Goal: Information Seeking & Learning: Learn about a topic

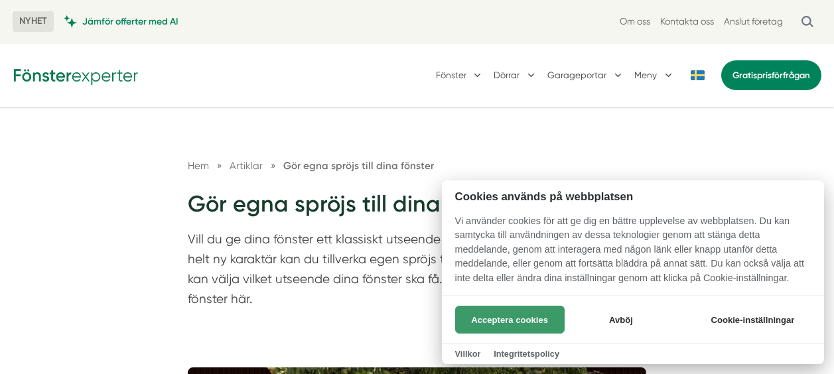
click at [493, 323] on button "Acceptera cookies" at bounding box center [509, 320] width 109 height 28
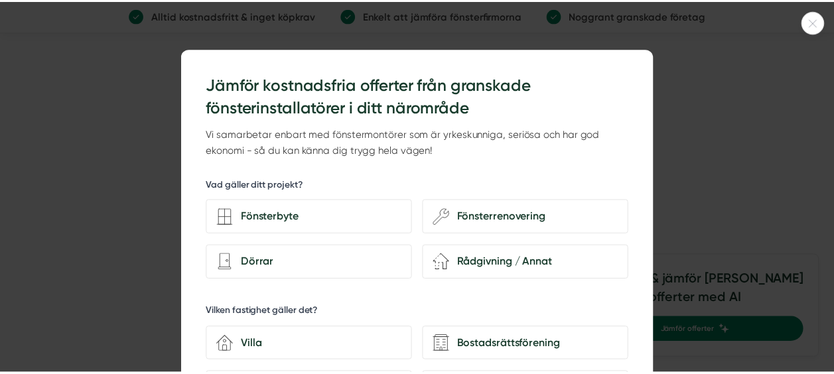
scroll to position [2454, 0]
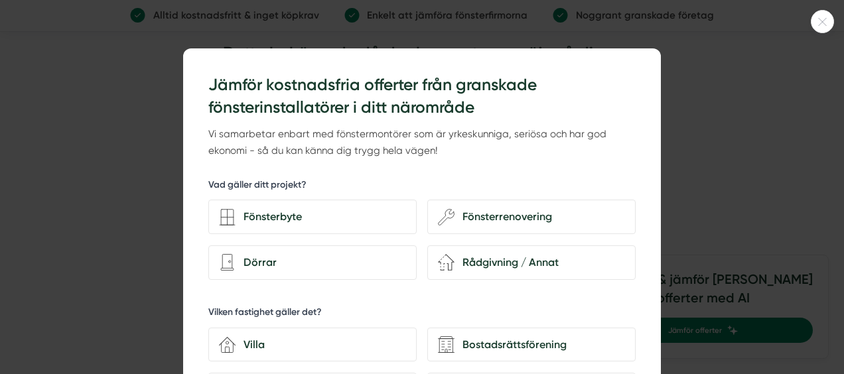
click at [828, 17] on div at bounding box center [822, 21] width 23 height 23
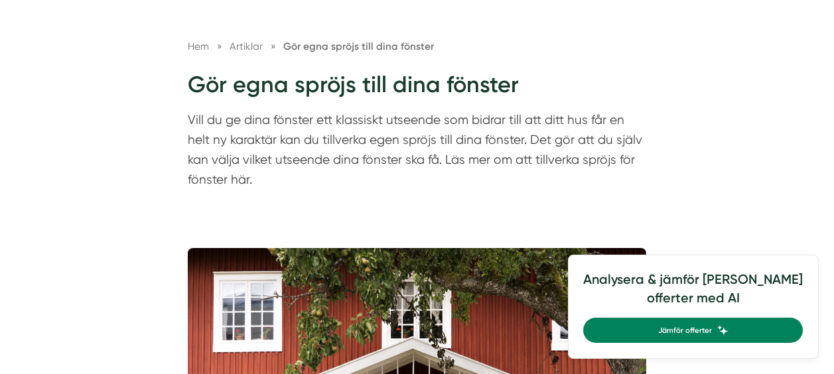
scroll to position [0, 0]
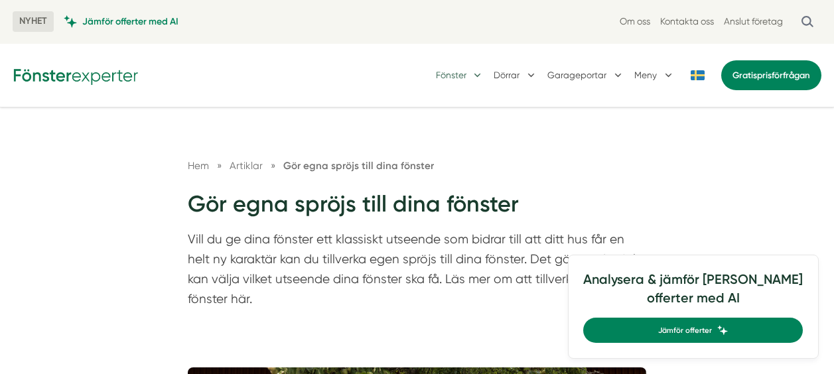
click at [466, 76] on button "Fönster" at bounding box center [460, 74] width 48 height 33
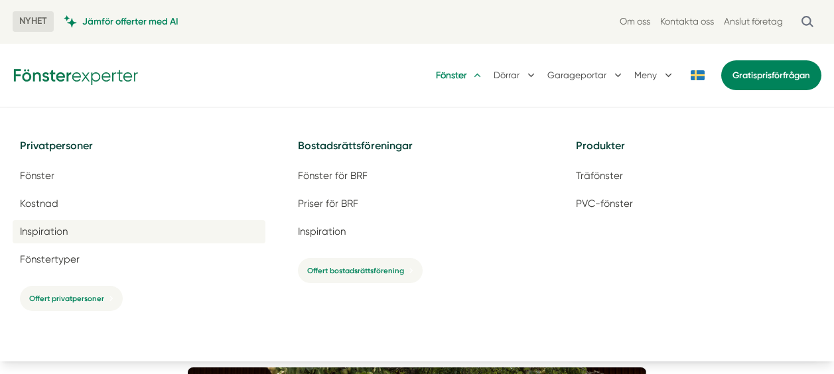
click at [59, 231] on span "Inspiration" at bounding box center [44, 232] width 48 height 13
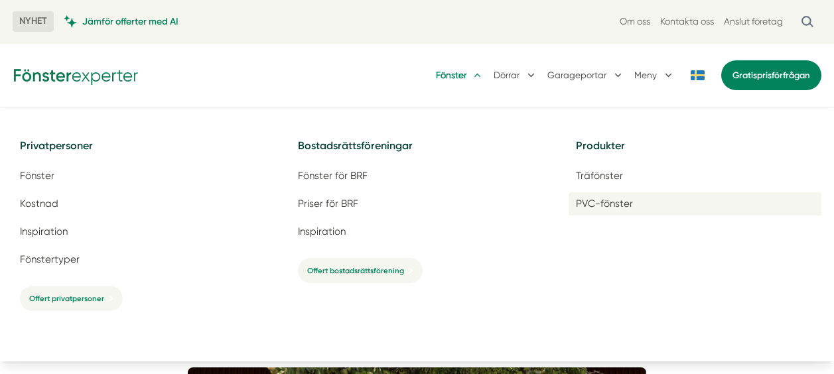
click at [580, 200] on span "PVC-fönster" at bounding box center [604, 204] width 57 height 13
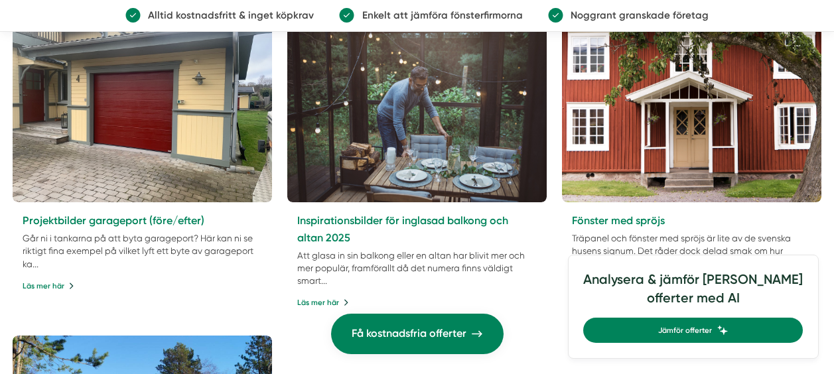
scroll to position [597, 0]
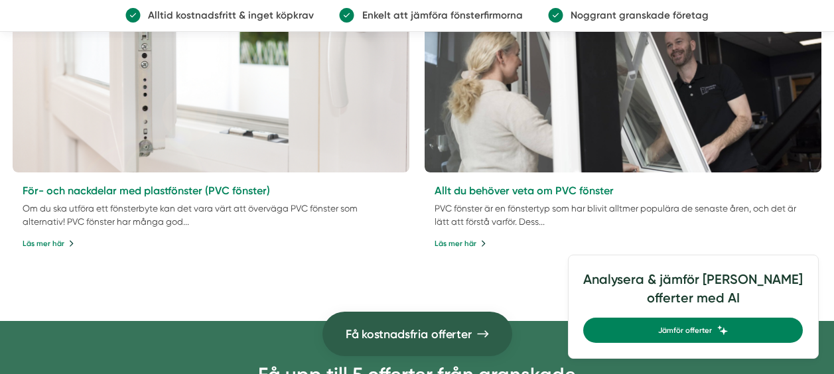
scroll to position [663, 0]
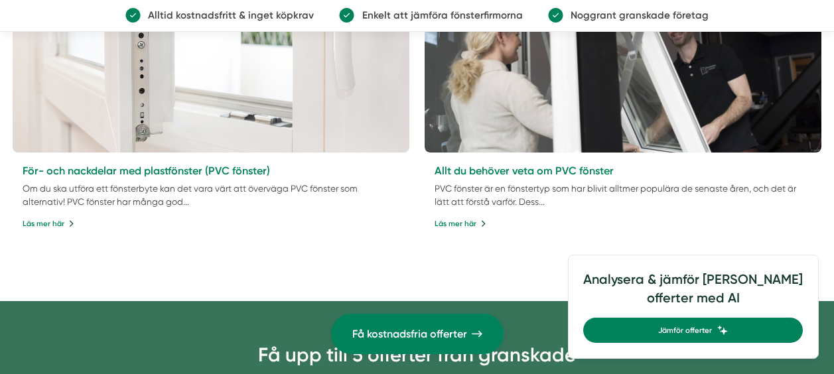
click at [46, 233] on div "För- och nackdelar med plastfönster (PVC fönster) Om du ska utföra ett fönsterb…" at bounding box center [211, 197] width 397 height 88
click at [48, 227] on link "Läs mer här" at bounding box center [50, 224] width 54 height 12
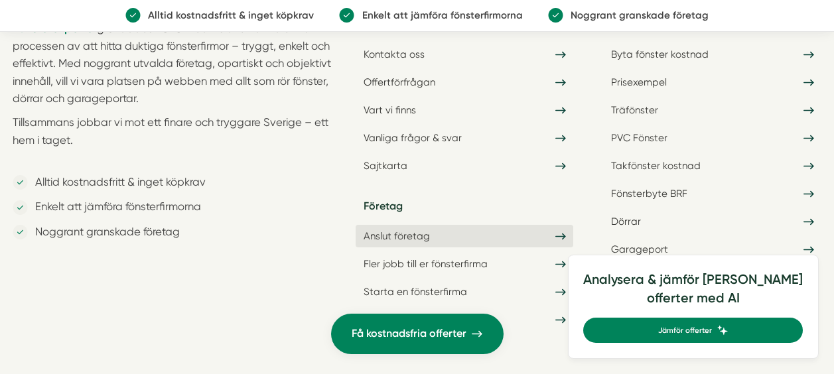
scroll to position [1296, 0]
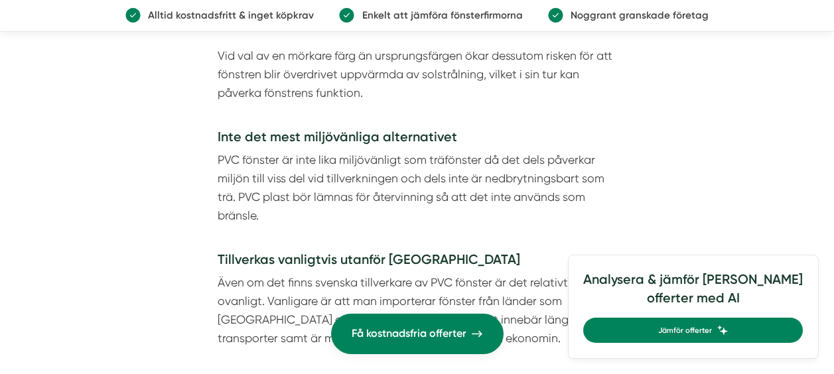
scroll to position [2985, 0]
